Goal: Consume media (video, audio): Consume media (video, audio)

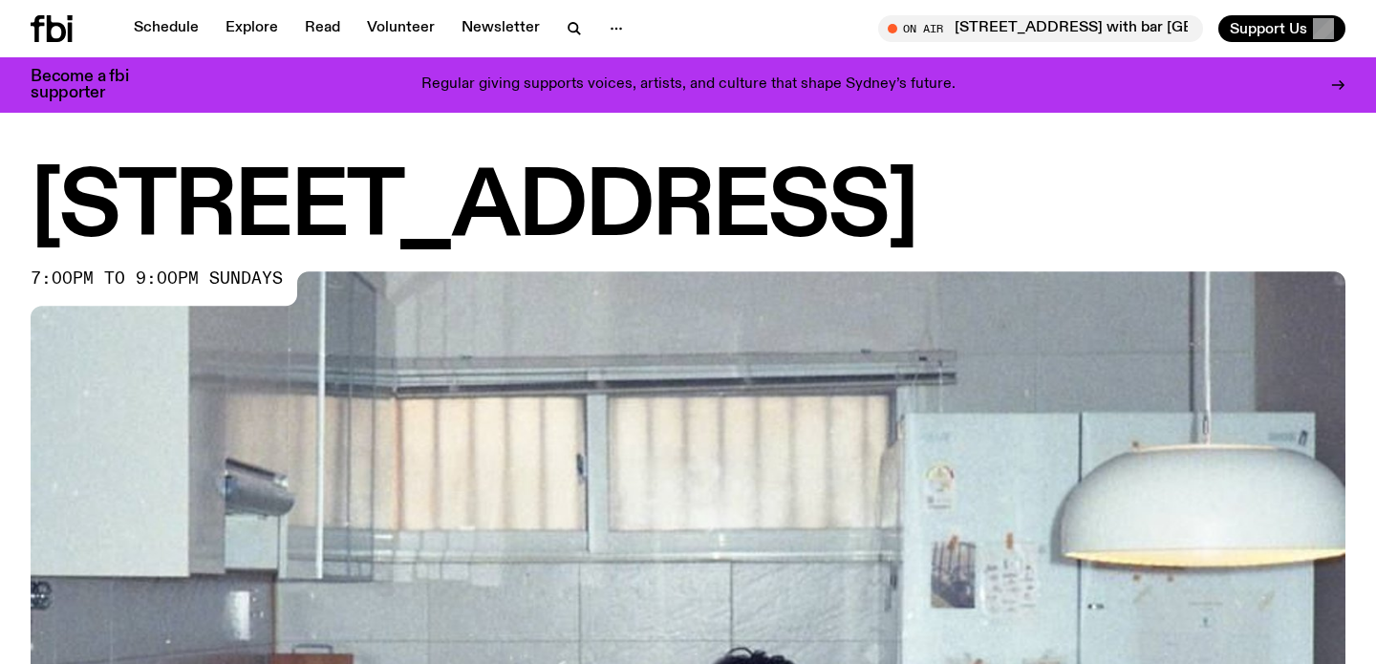
scroll to position [868, 0]
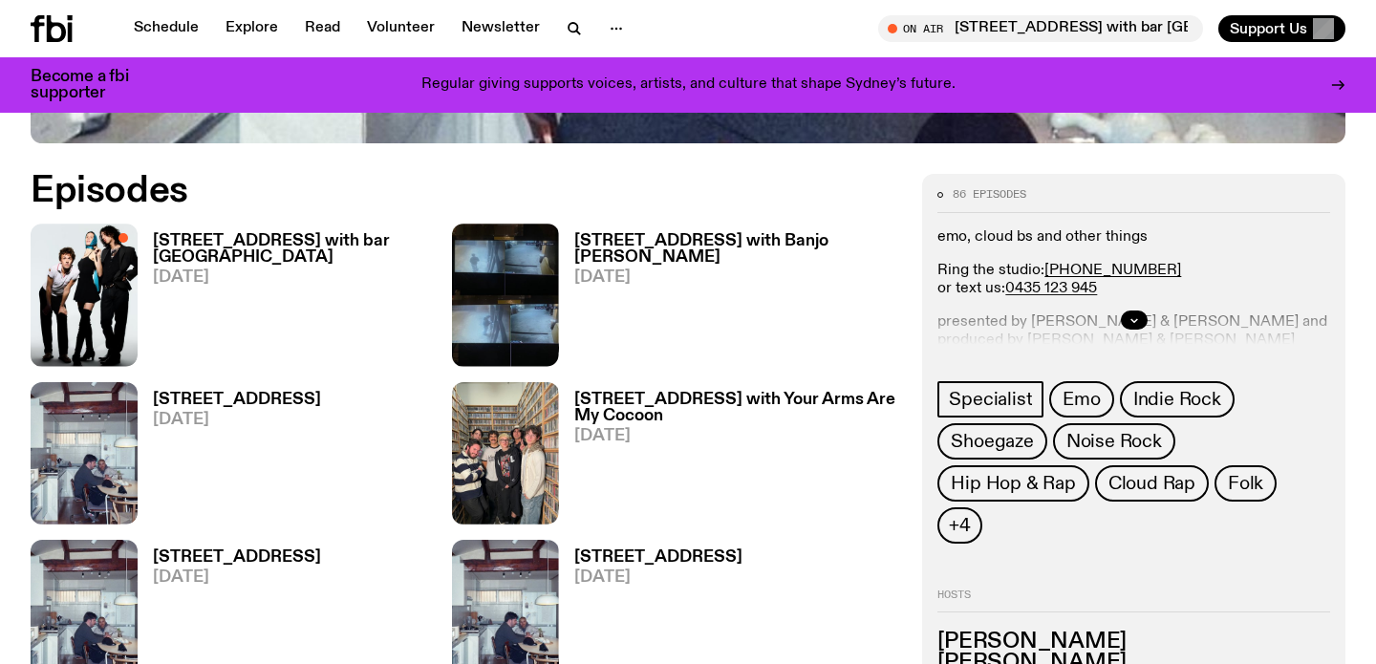
click at [291, 238] on h3 "[STREET_ADDRESS] with bar [GEOGRAPHIC_DATA]" at bounding box center [302, 249] width 299 height 32
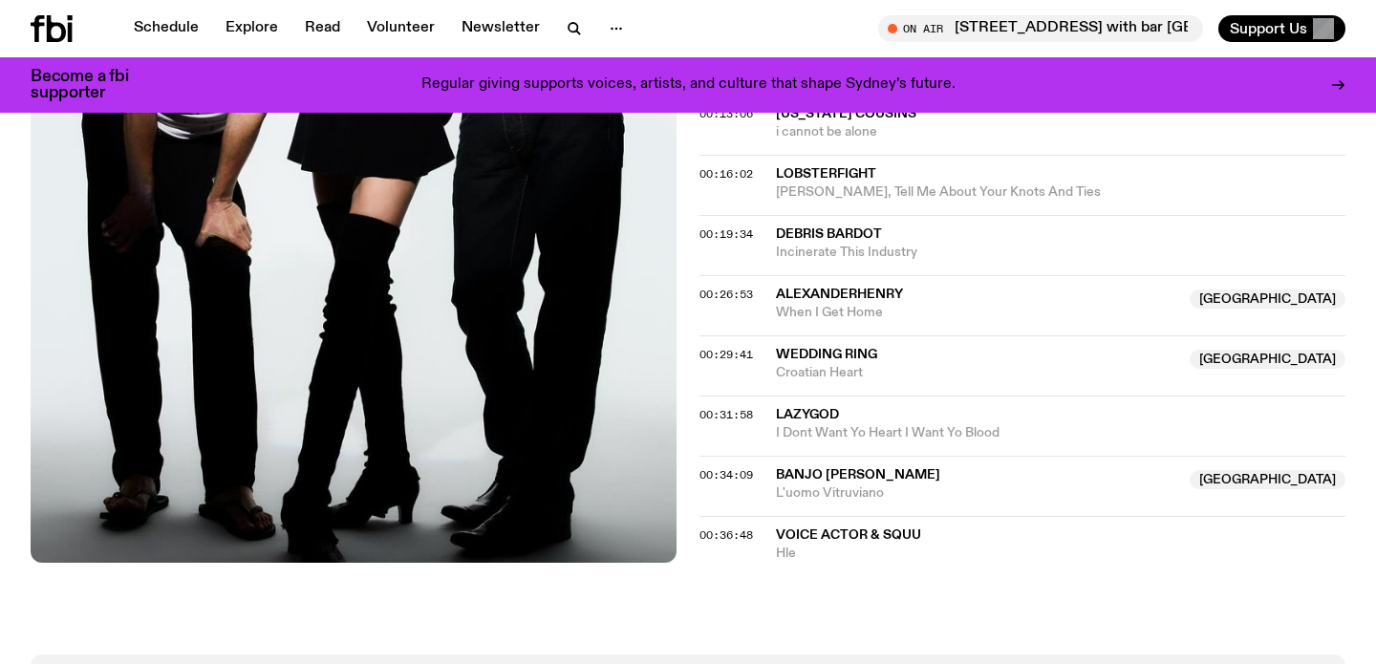
scroll to position [1051, 0]
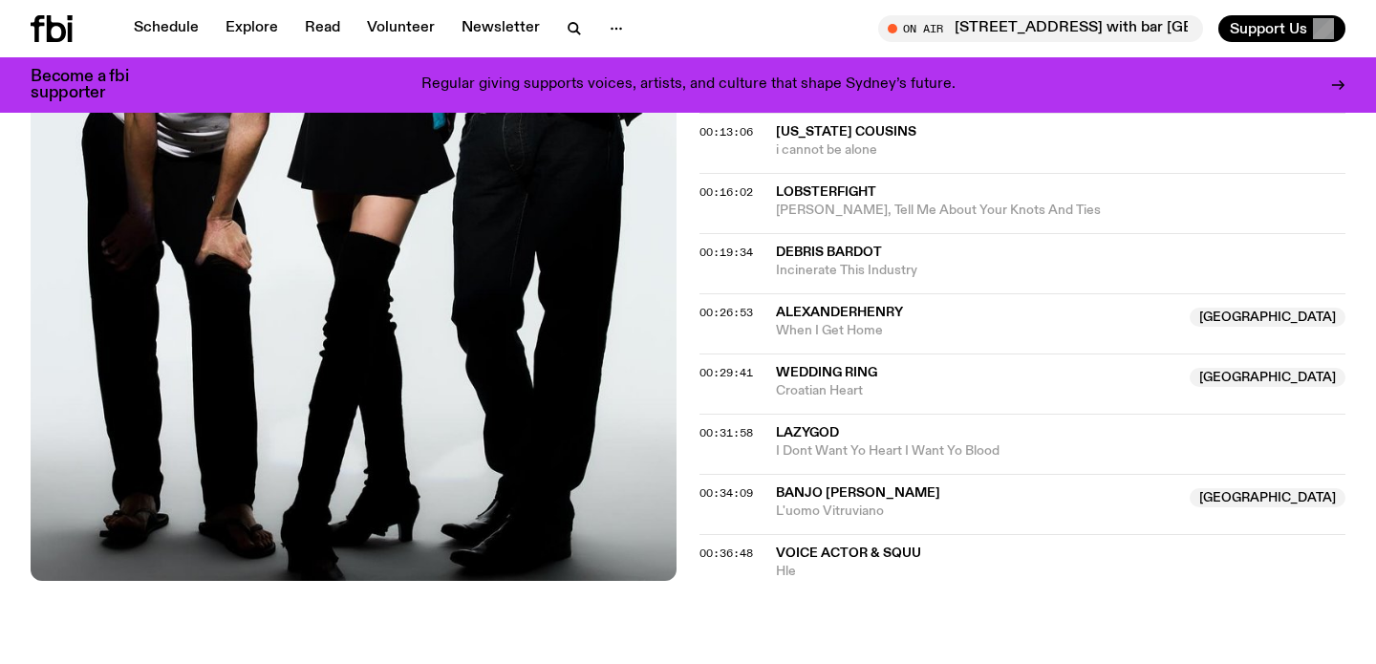
click at [880, 515] on div "On Air Now Specialist emo, cloud bs and other things Ring the studio: (02) 9030…" at bounding box center [688, 38] width 1376 height 1269
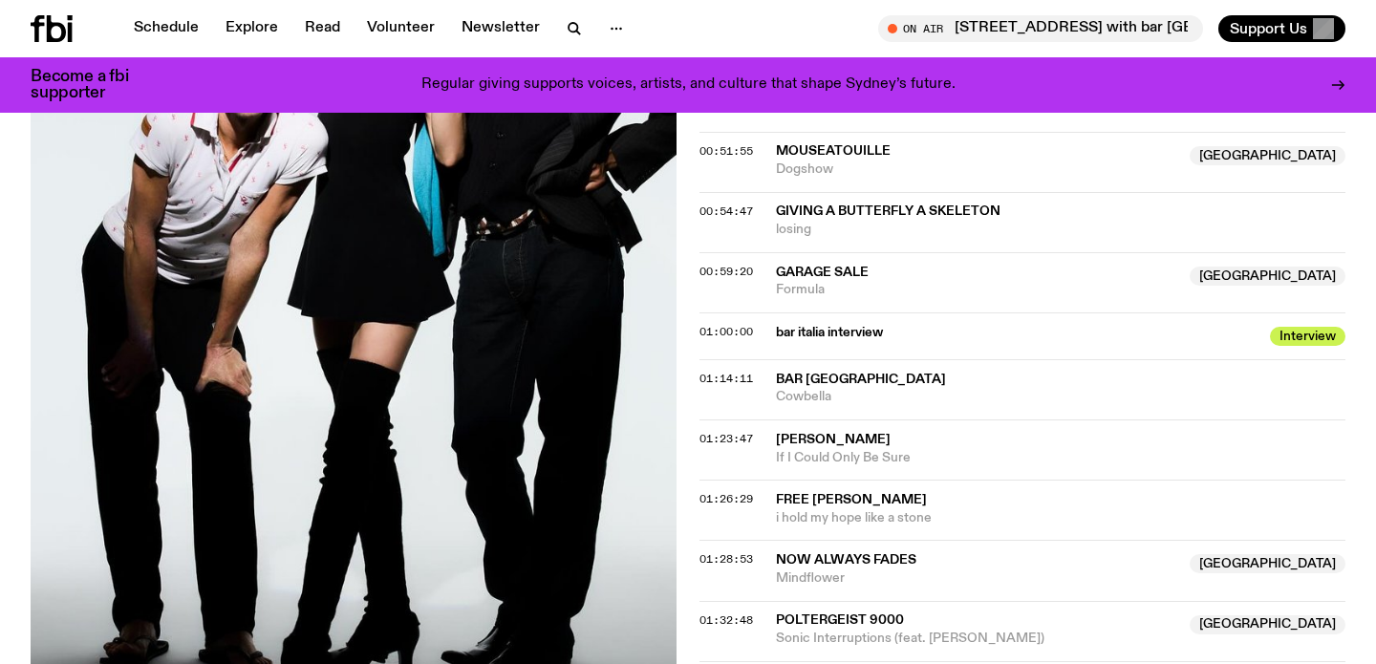
scroll to position [1624, 0]
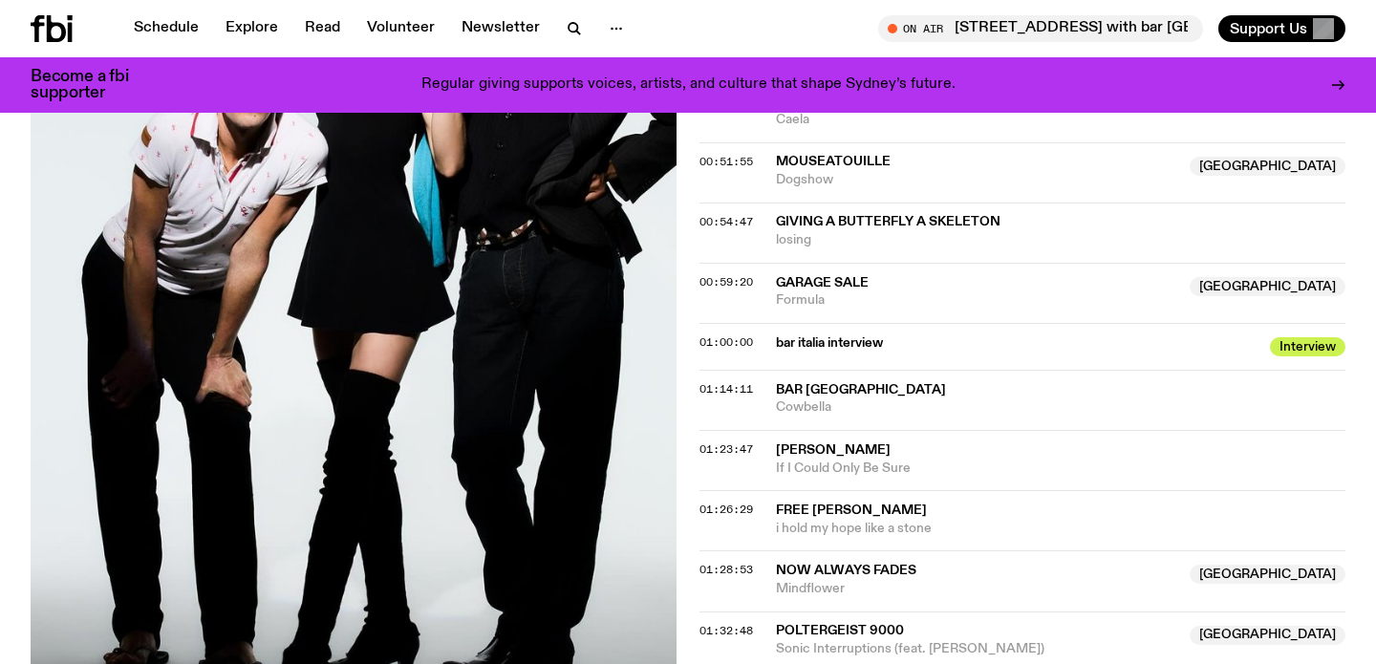
click at [700, 381] on span "01:14:11" at bounding box center [726, 388] width 54 height 15
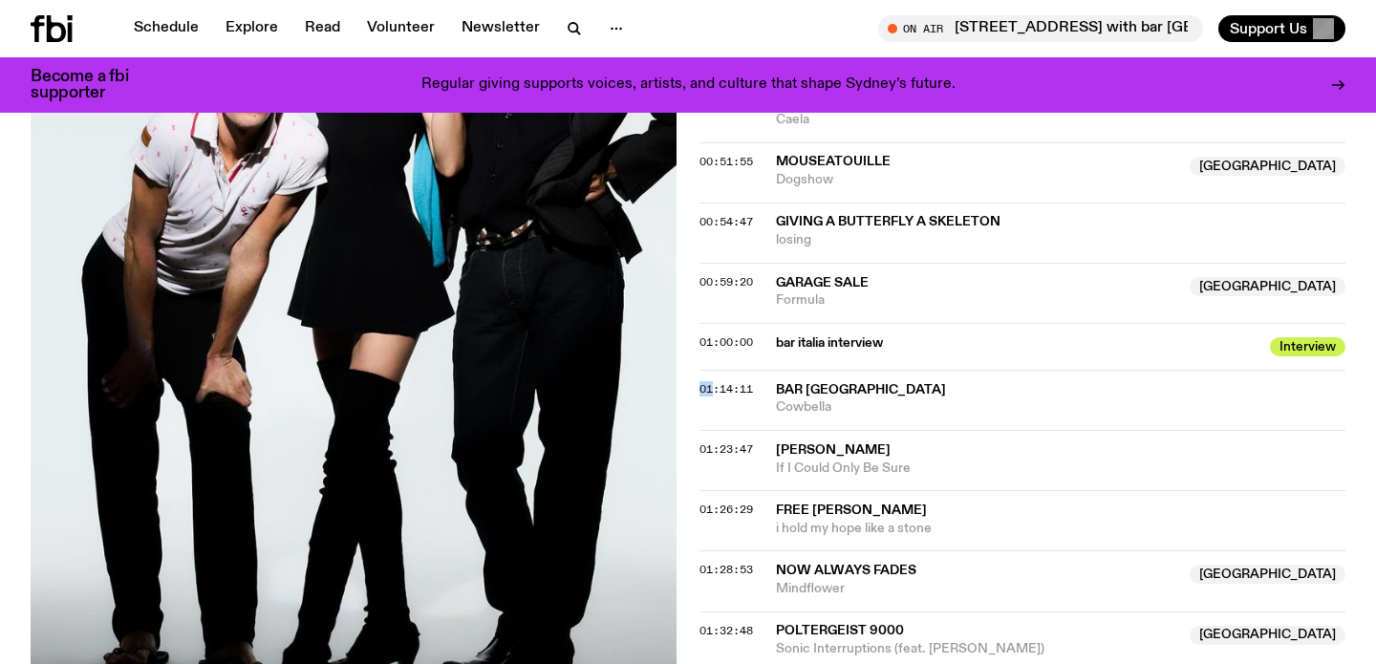
click at [700, 381] on span "01:14:11" at bounding box center [726, 388] width 54 height 15
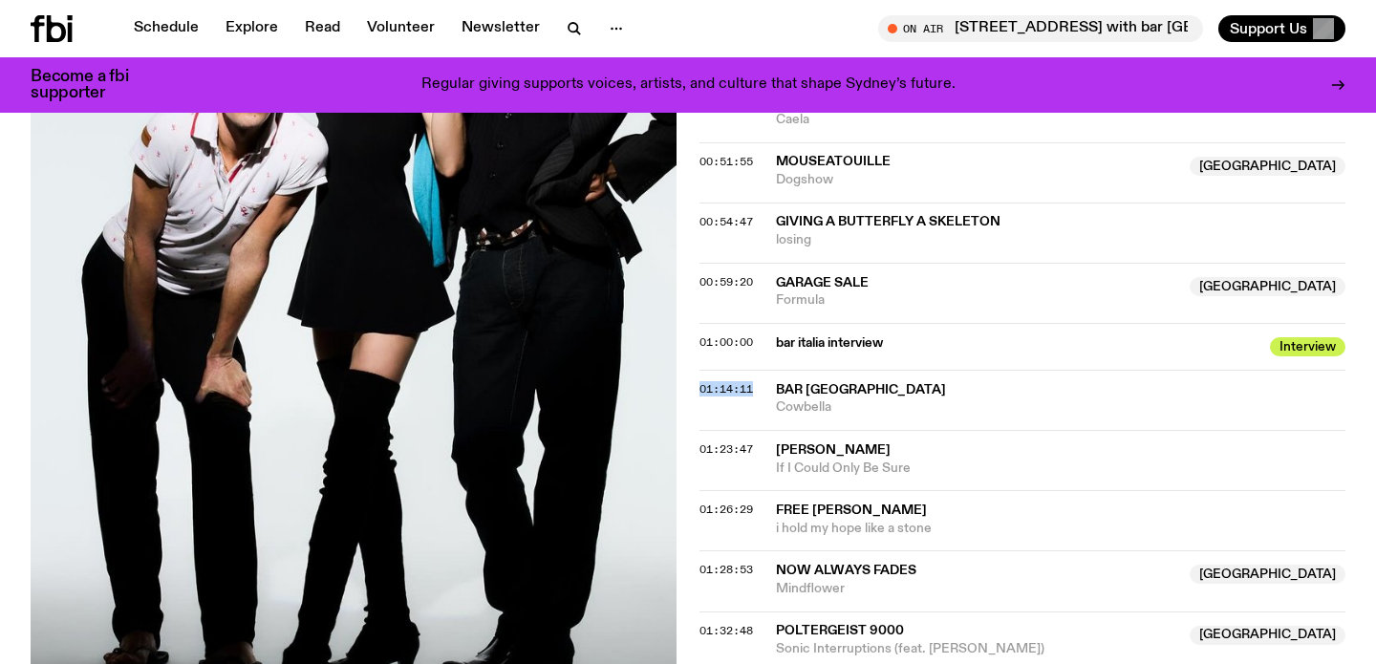
click at [700, 381] on span "01:14:11" at bounding box center [726, 388] width 54 height 15
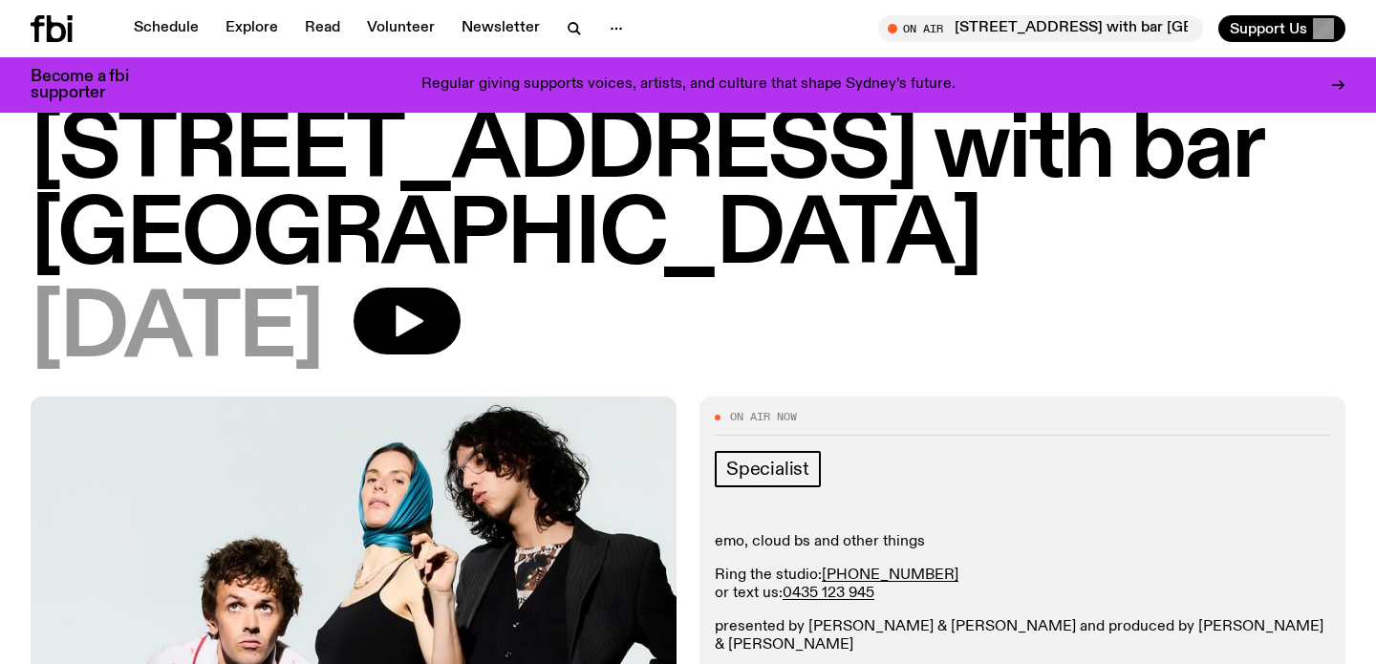
scroll to position [0, 0]
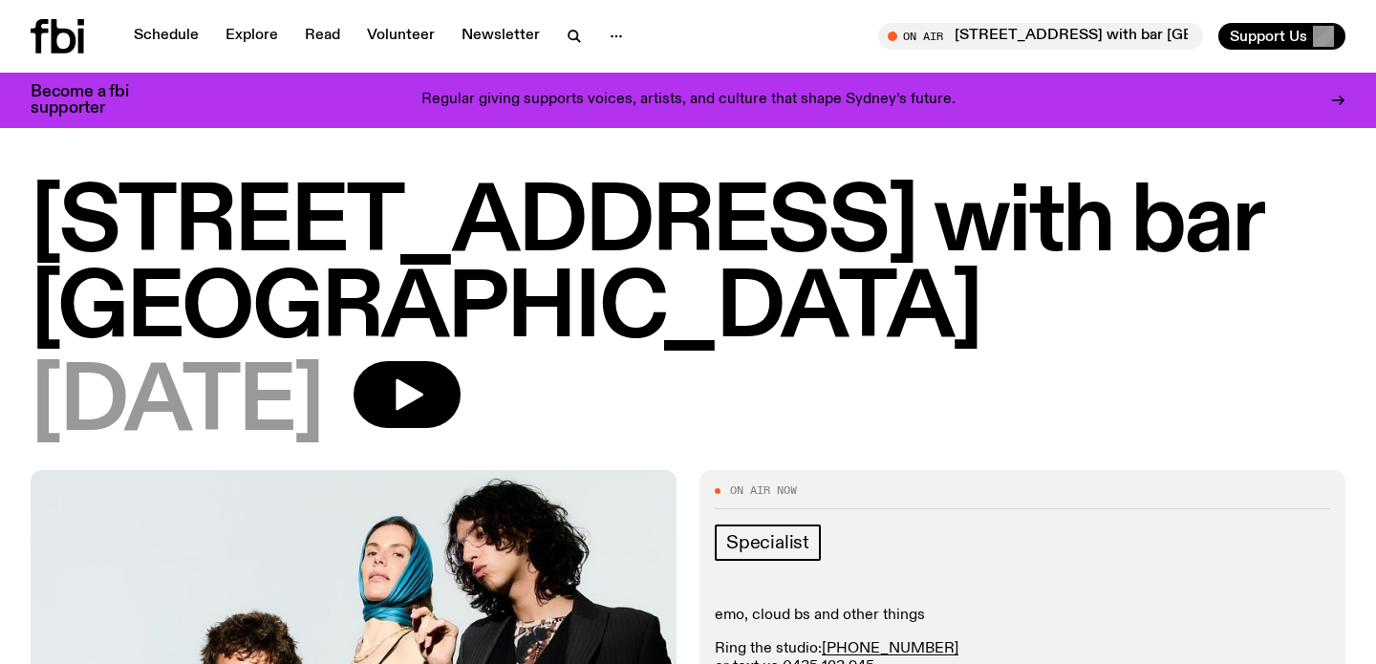
click at [738, 485] on span "On Air Now" at bounding box center [763, 490] width 67 height 11
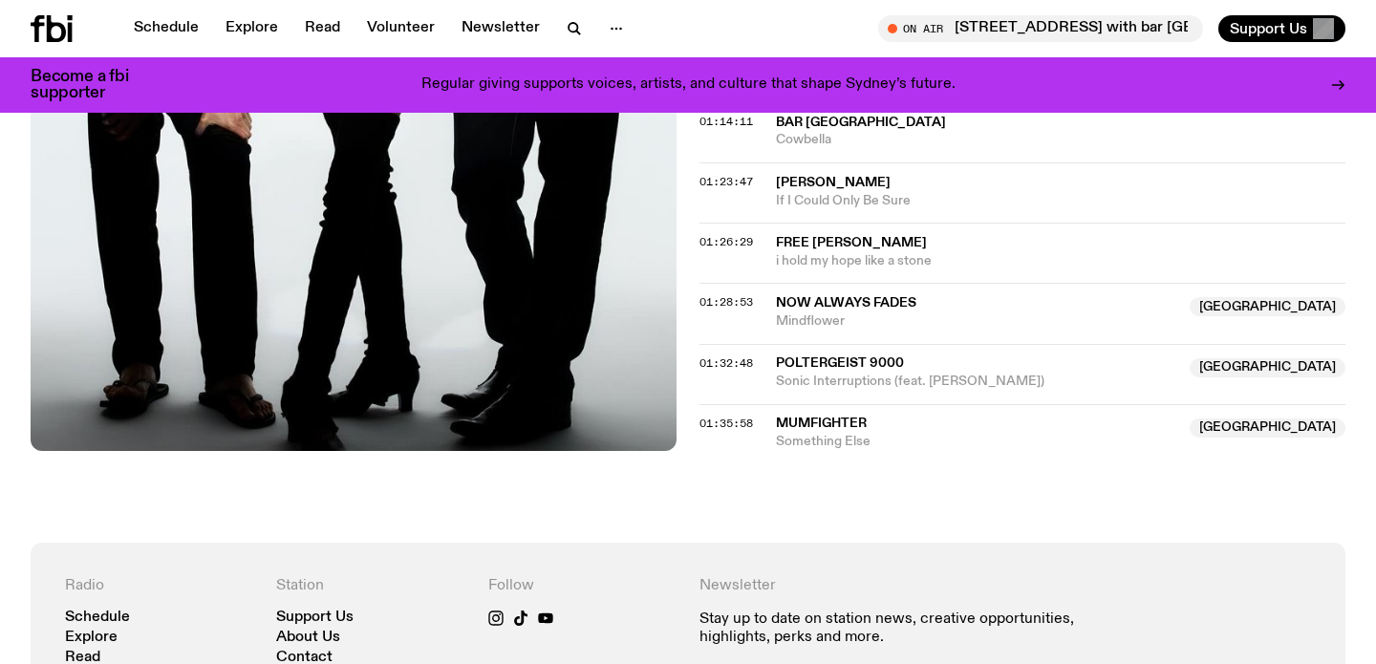
scroll to position [1900, 0]
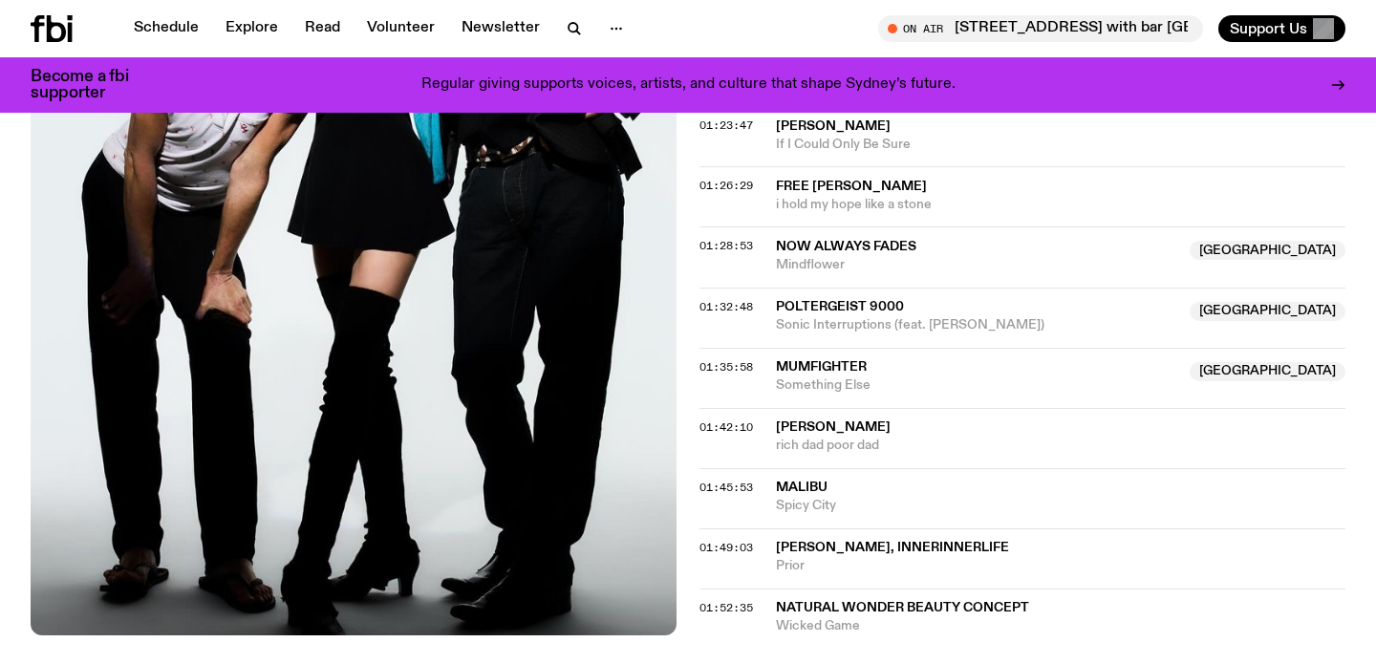
scroll to position [1959, 0]
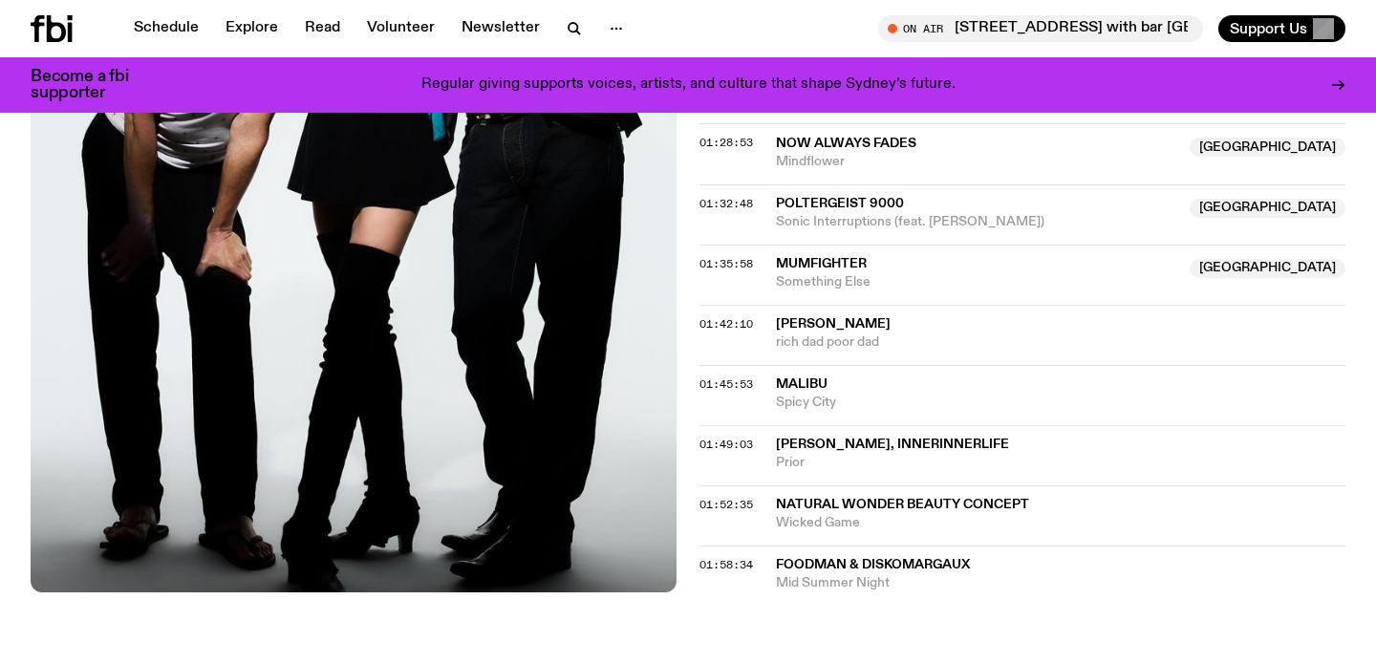
scroll to position [2054, 0]
